Goal: Transaction & Acquisition: Purchase product/service

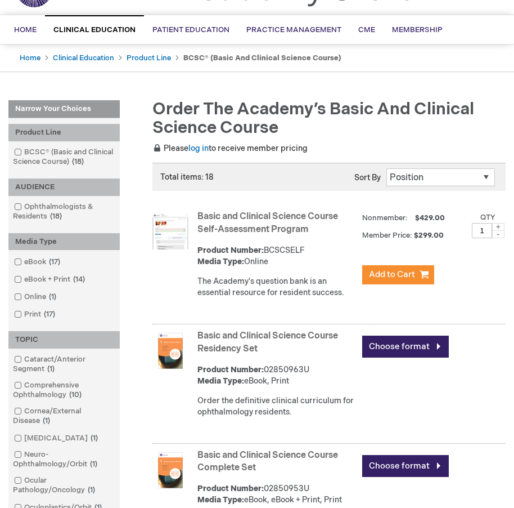
scroll to position [169, 0]
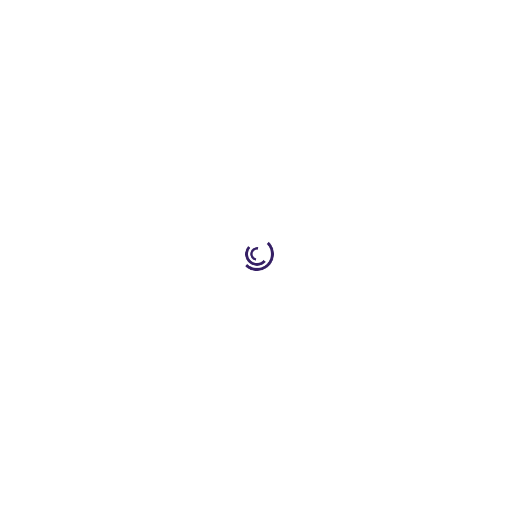
type input "0"
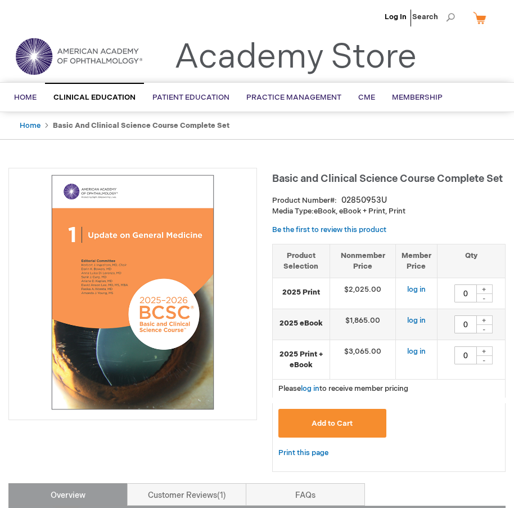
click at [403, 12] on li "Log In" at bounding box center [396, 17] width 28 height 34
click at [406, 22] on li "Log In" at bounding box center [396, 17] width 28 height 34
click at [385, 8] on li "Log In" at bounding box center [396, 17] width 28 height 34
click at [397, 16] on link "Log In" at bounding box center [396, 16] width 22 height 9
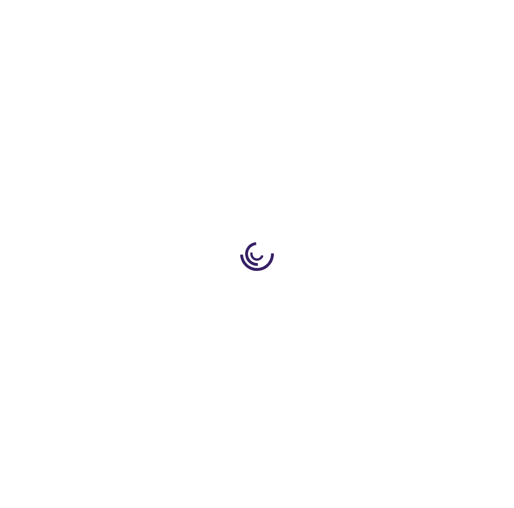
type input "0"
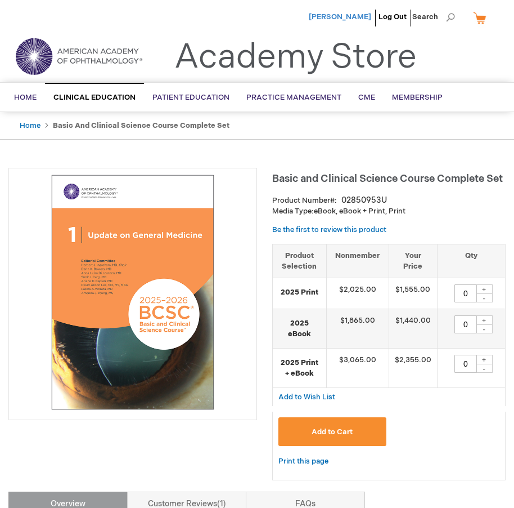
click at [353, 21] on span "[PERSON_NAME]" at bounding box center [340, 16] width 62 height 9
click at [359, 19] on span "[PERSON_NAME]" at bounding box center [340, 16] width 62 height 9
